Goal: Information Seeking & Learning: Find specific fact

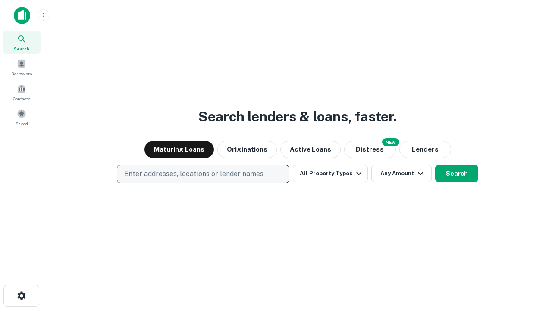
click at [203, 174] on p "Enter addresses, locations or lender names" at bounding box center [193, 174] width 139 height 10
type input "**********"
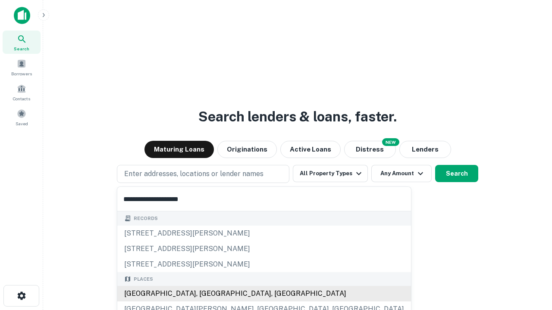
click at [206, 294] on div "[GEOGRAPHIC_DATA], [GEOGRAPHIC_DATA], [GEOGRAPHIC_DATA]" at bounding box center [264, 294] width 294 height 16
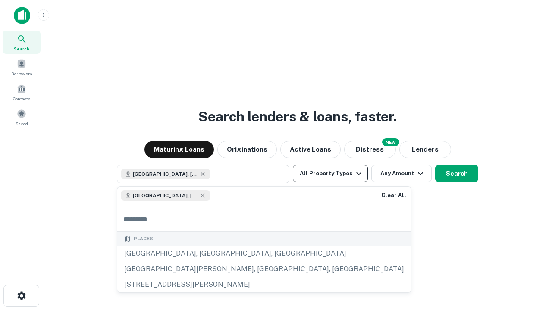
click at [330, 174] on button "All Property Types" at bounding box center [330, 173] width 75 height 17
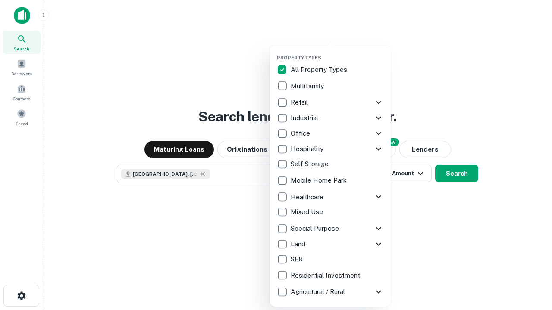
click at [337, 52] on button "button" at bounding box center [337, 52] width 121 height 0
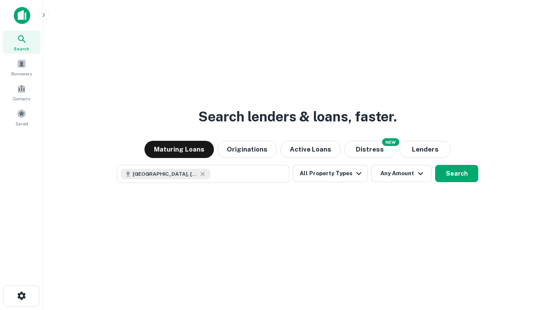
scroll to position [14, 0]
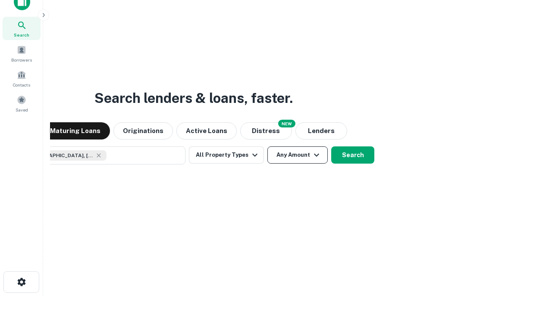
click at [267, 147] on button "Any Amount" at bounding box center [297, 155] width 60 height 17
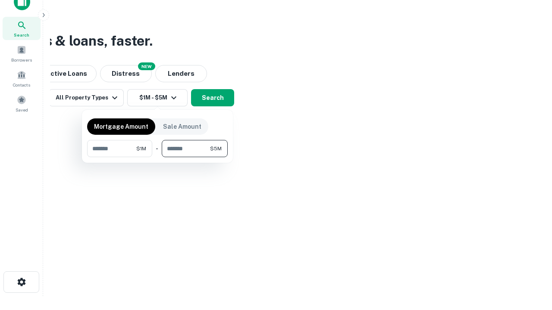
type input "*******"
click at [157, 157] on button "button" at bounding box center [157, 157] width 141 height 0
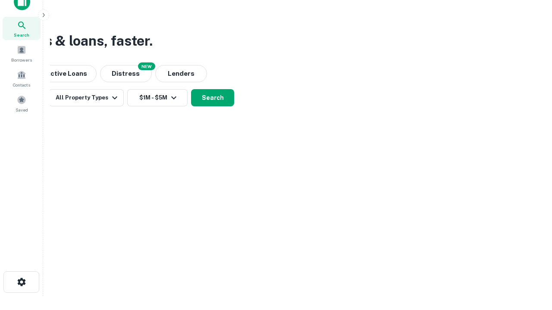
scroll to position [14, 0]
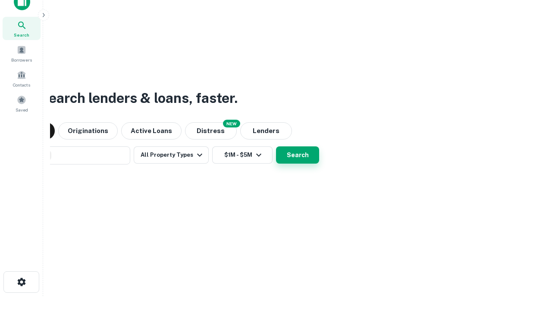
click at [276, 147] on button "Search" at bounding box center [297, 155] width 43 height 17
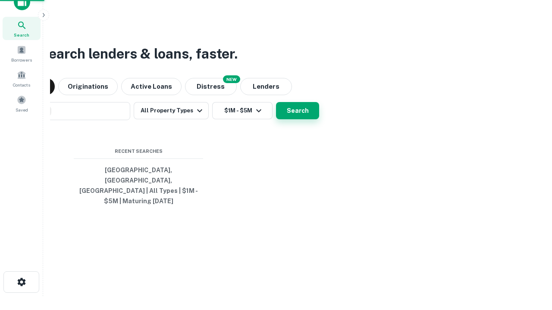
scroll to position [28, 244]
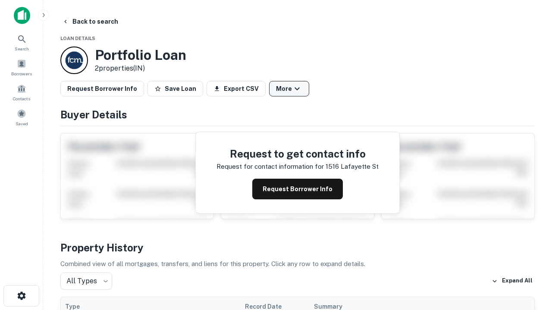
click at [289, 89] on button "More" at bounding box center [289, 89] width 40 height 16
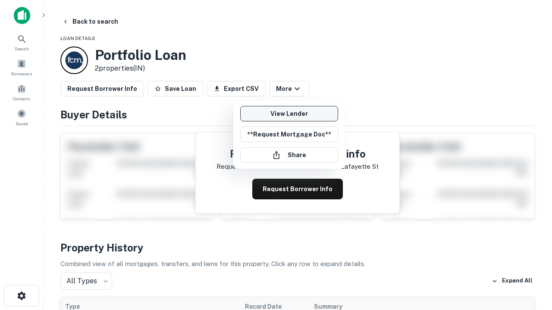
click at [289, 114] on link "View Lender" at bounding box center [289, 114] width 98 height 16
